Goal: Information Seeking & Learning: Learn about a topic

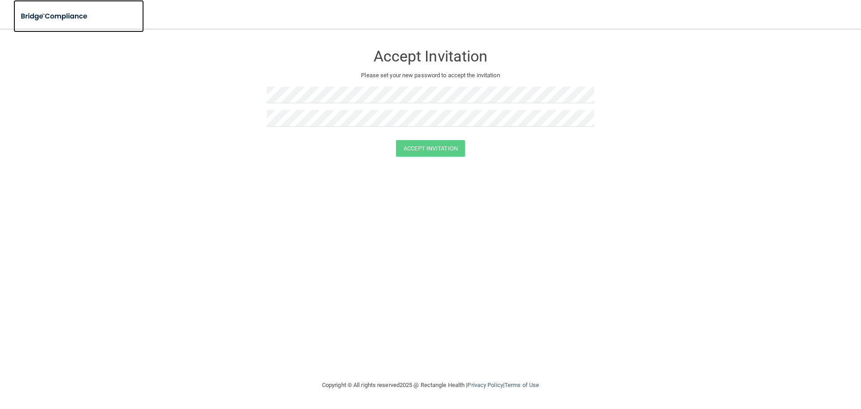
click at [49, 21] on img at bounding box center [54, 16] width 83 height 18
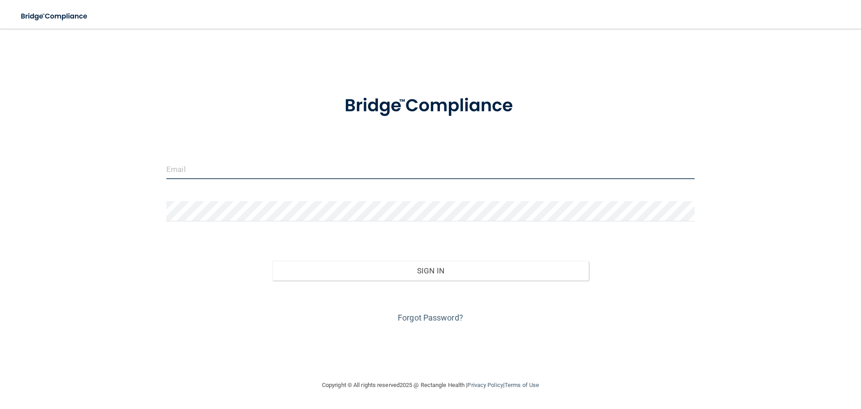
click at [215, 171] on input "email" at bounding box center [430, 169] width 528 height 20
type input "[EMAIL_ADDRESS][DOMAIN_NAME]"
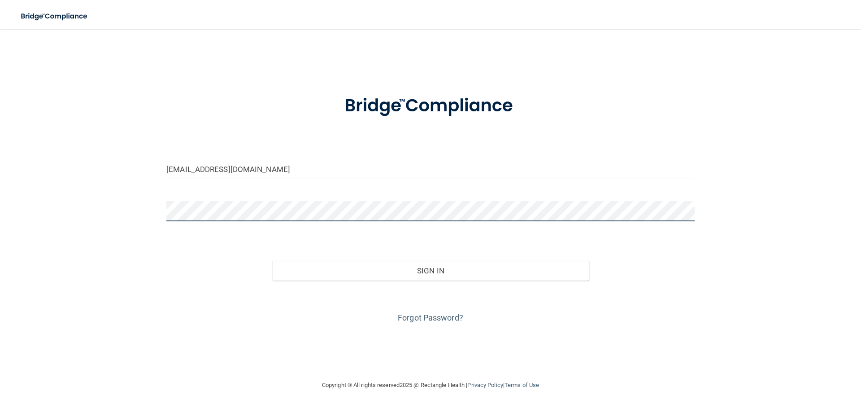
click at [272, 261] on button "Sign In" at bounding box center [430, 271] width 317 height 20
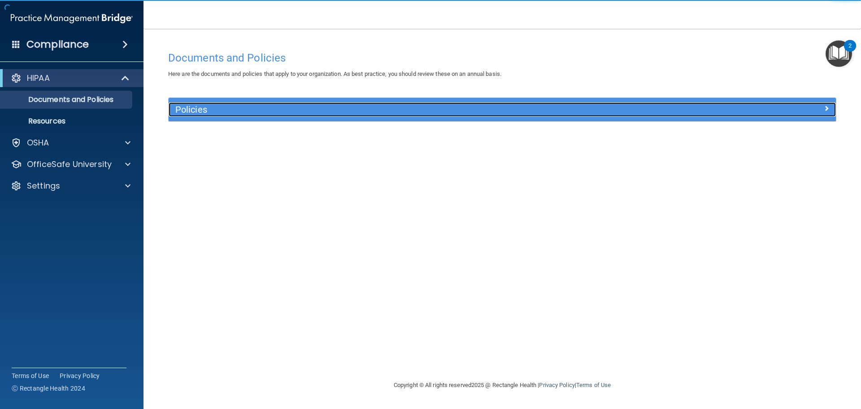
click at [829, 106] on span at bounding box center [826, 108] width 5 height 11
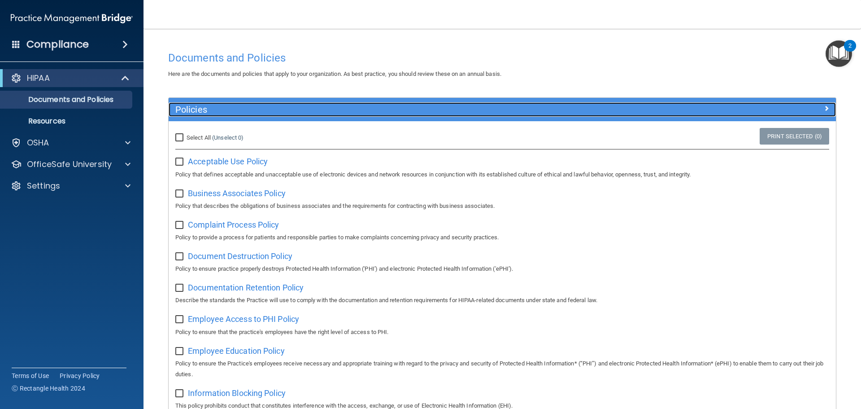
click at [824, 108] on span at bounding box center [826, 108] width 5 height 11
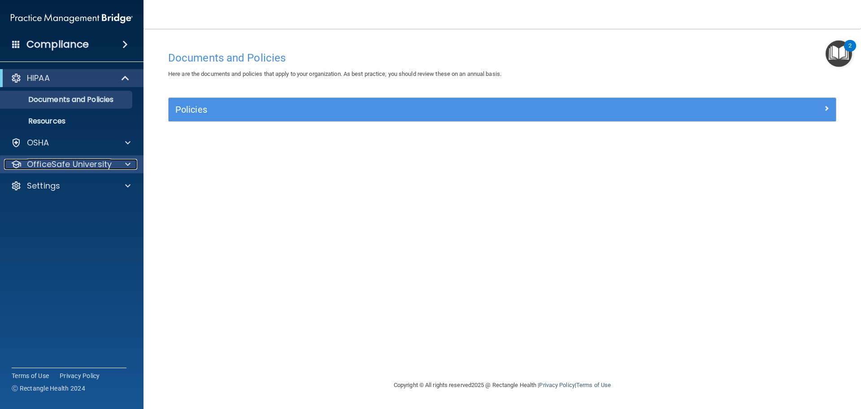
click at [109, 167] on p "OfficeSafe University" at bounding box center [69, 164] width 85 height 11
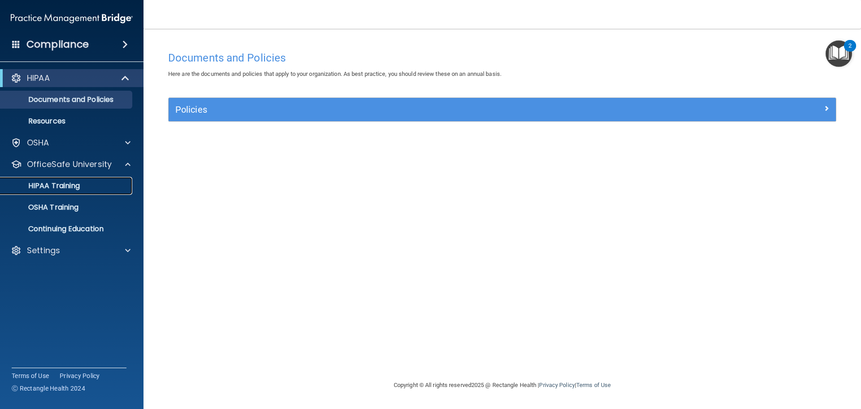
click at [100, 183] on div "HIPAA Training" at bounding box center [67, 185] width 122 height 9
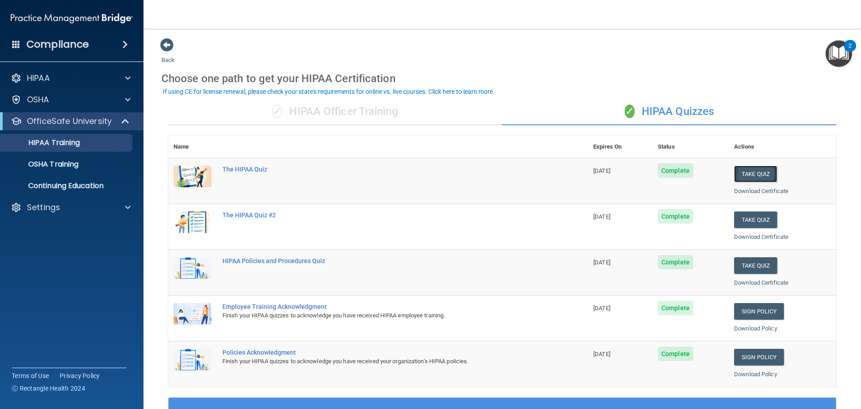
click at [758, 174] on button "Take Quiz" at bounding box center [755, 174] width 43 height 17
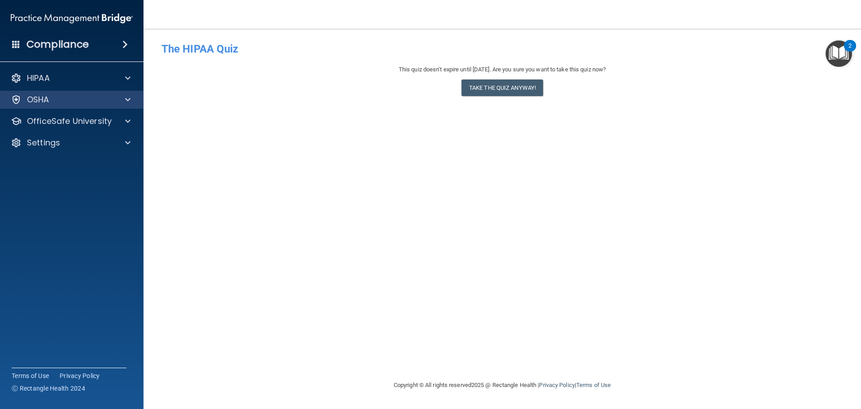
click at [82, 106] on div "OSHA" at bounding box center [72, 100] width 144 height 18
click at [100, 100] on div "OSHA" at bounding box center [59, 99] width 111 height 11
click at [105, 99] on div "OSHA" at bounding box center [59, 99] width 111 height 11
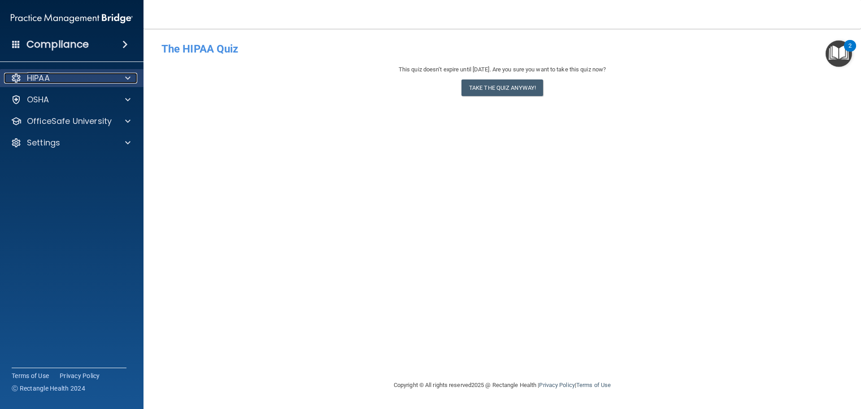
click at [118, 81] on div at bounding box center [126, 78] width 22 height 11
click at [118, 83] on div at bounding box center [126, 78] width 22 height 11
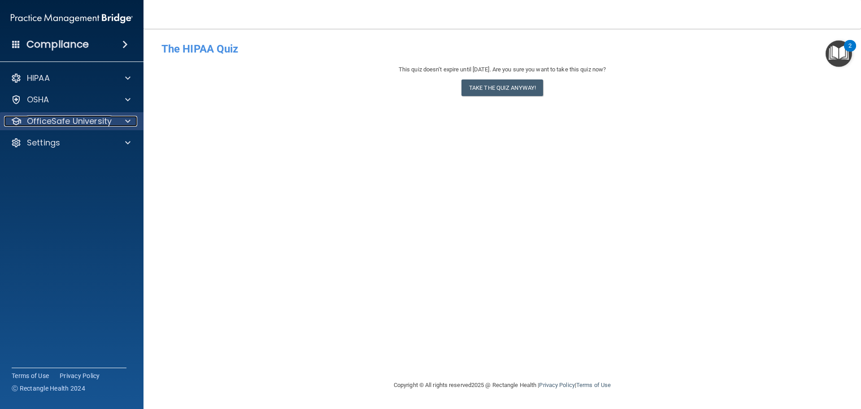
click at [109, 119] on p "OfficeSafe University" at bounding box center [69, 121] width 85 height 11
click at [105, 123] on p "OfficeSafe University" at bounding box center [69, 121] width 85 height 11
drag, startPoint x: 54, startPoint y: 17, endPoint x: 61, endPoint y: 17, distance: 7.2
click at [54, 17] on img at bounding box center [72, 18] width 122 height 18
